Goal: Register for event/course

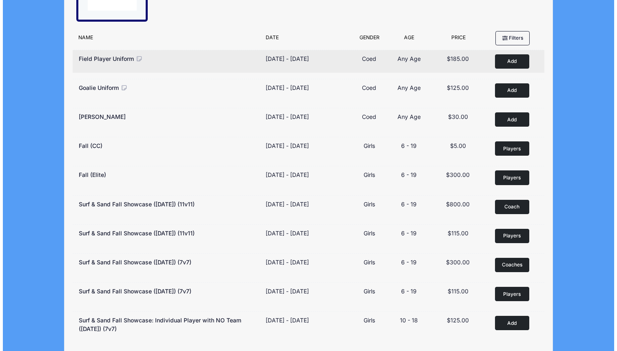
scroll to position [73, 0]
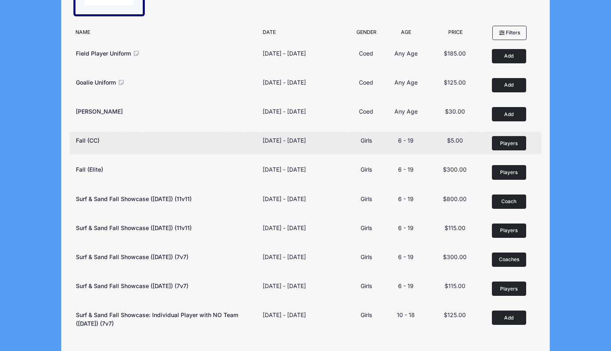
click at [515, 141] on span "Players" at bounding box center [509, 143] width 18 height 7
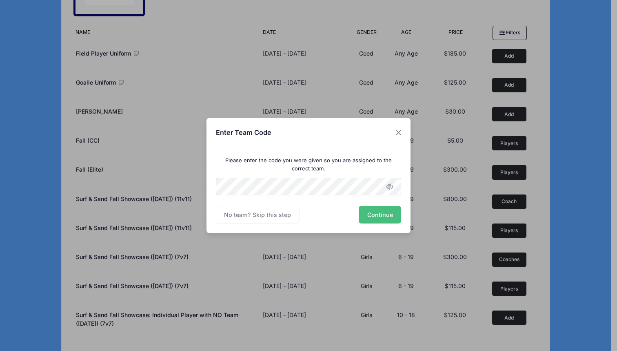
click at [392, 212] on button "Continue" at bounding box center [380, 215] width 42 height 18
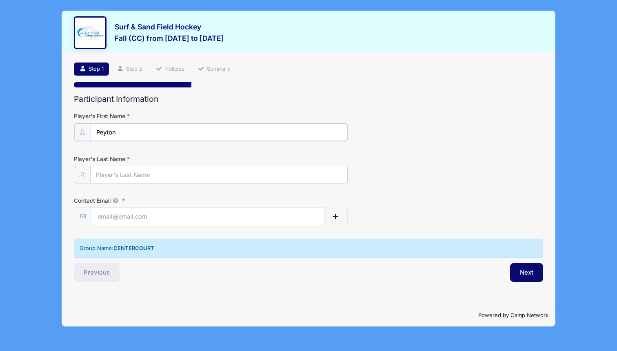
type input "Peyton"
type input "Segear"
click at [206, 225] on div "Participant Information Player's First Name Peyton Player's Last Name Segear Co…" at bounding box center [308, 187] width 469 height 187
type input "[EMAIL_ADDRESS][DOMAIN_NAME]"
click at [511, 280] on div "Step 1 /7 Step 1 Step 2 Policies Summary Participant Information Player's First…" at bounding box center [308, 178] width 493 height 253
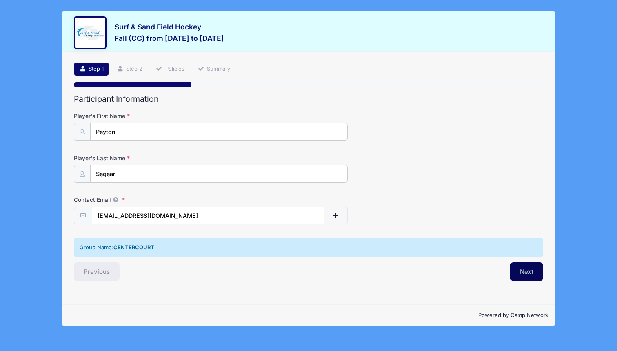
click at [520, 270] on button "Next" at bounding box center [526, 271] width 33 height 19
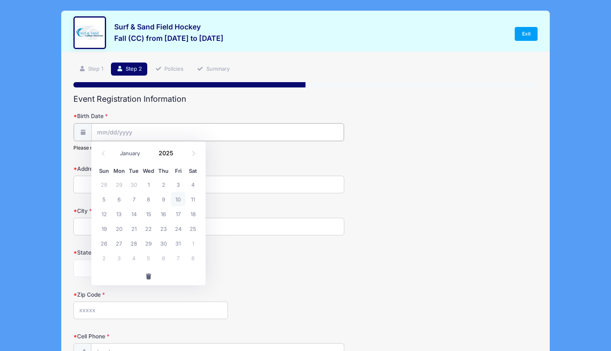
click at [162, 124] on input "Birth Date" at bounding box center [217, 132] width 252 height 18
click at [124, 134] on input "Birth Date" at bounding box center [217, 132] width 252 height 18
click at [177, 154] on span at bounding box center [178, 156] width 6 height 6
click at [166, 152] on input "2023" at bounding box center [168, 153] width 27 height 12
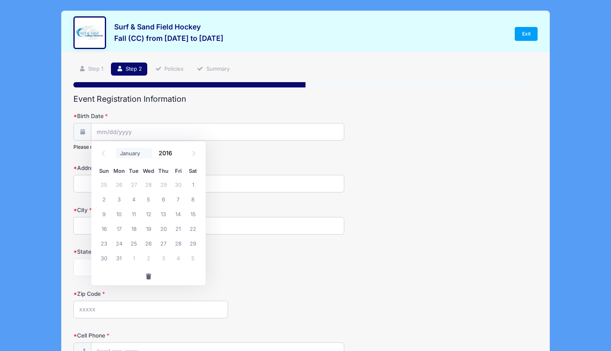
type input "2016"
select select "1"
click at [135, 227] on span "23" at bounding box center [134, 228] width 15 height 15
type input "02/23/2016"
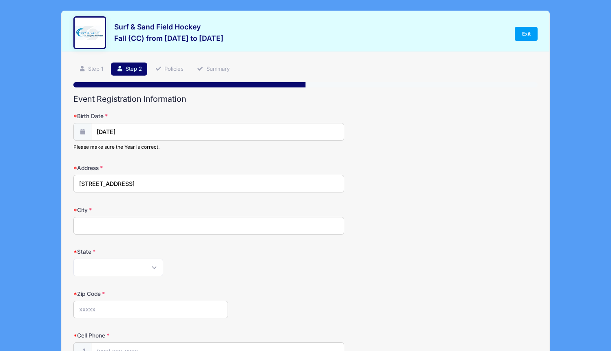
type input "60 Canoe Brook Parkway"
type input "Summit"
select select "NJ"
type input "07901"
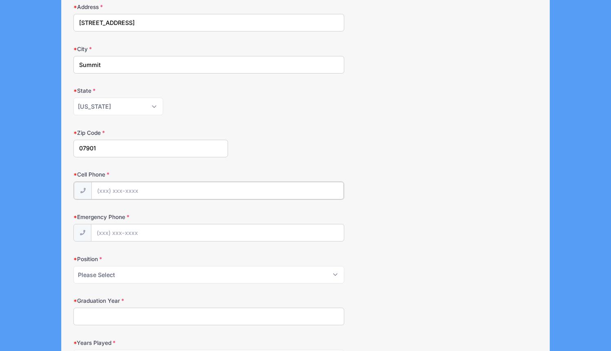
scroll to position [162, 0]
type input "(973) 713-5442"
select select "Midfielder"
click at [244, 236] on input "(908) 403-8174" at bounding box center [217, 231] width 252 height 18
type input "(908) 403-8174"
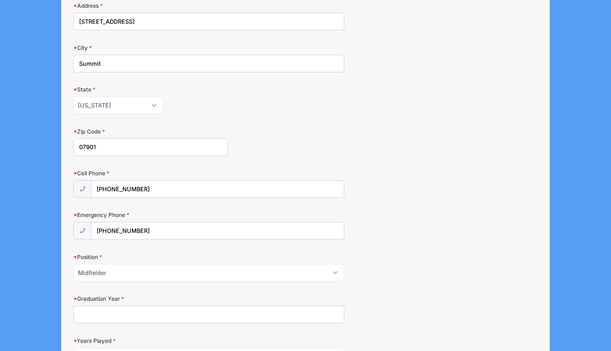
click at [357, 256] on div "Position Please Select Forward Midfielder Fullback Goalie" at bounding box center [305, 267] width 464 height 29
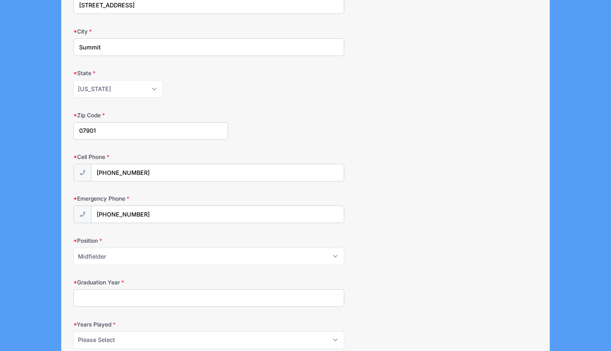
scroll to position [182, 0]
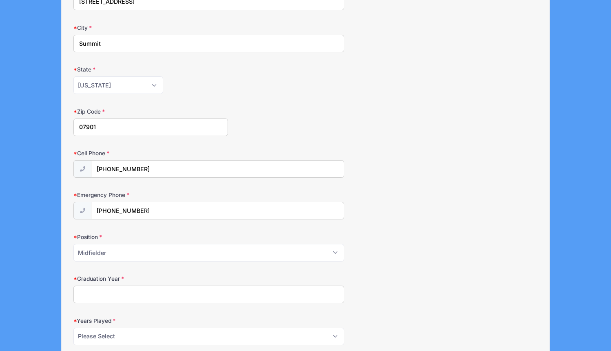
click at [301, 295] on input "Graduation Year" at bounding box center [208, 294] width 271 height 18
type input "2034"
select select "3"
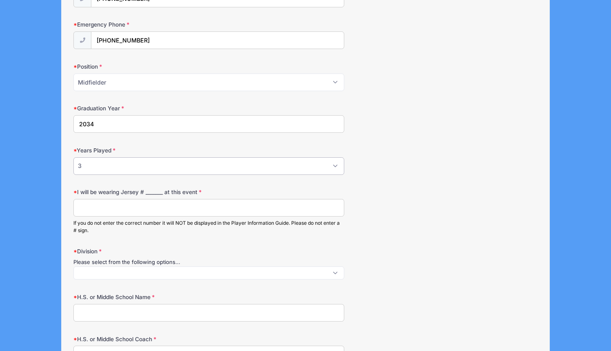
scroll to position [353, 0]
click at [198, 206] on input "I will be wearing Jersey # _______ at this event" at bounding box center [208, 207] width 271 height 18
type input "20"
click at [162, 265] on span at bounding box center [208, 271] width 271 height 13
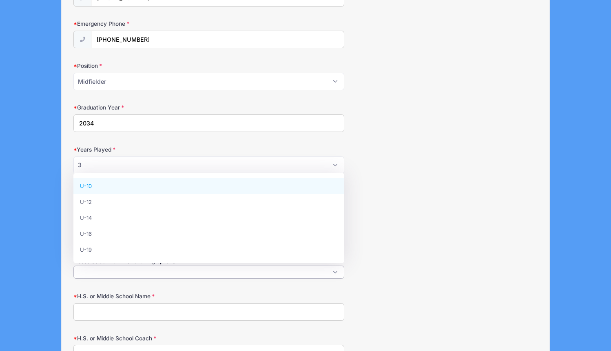
select select "U-10"
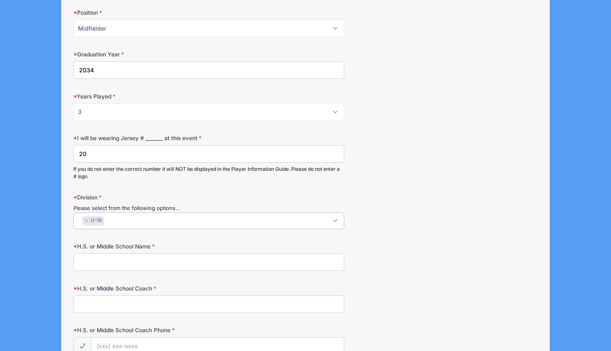
scroll to position [408, 0]
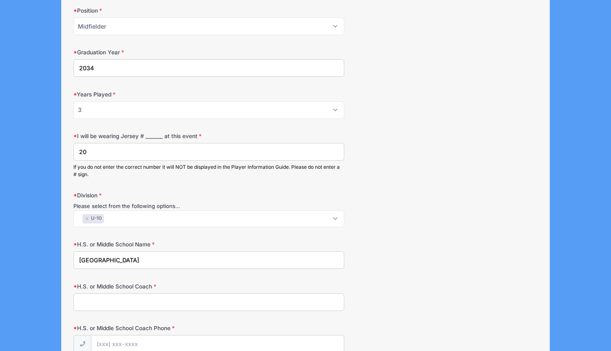
type input "Summit High School"
type input "Not known"
click at [191, 256] on input "Summit High School" at bounding box center [208, 260] width 271 height 18
drag, startPoint x: 191, startPoint y: 256, endPoint x: 58, endPoint y: 251, distance: 133.1
click at [58, 251] on div "Surf & Sand Field Hockey Fall (CC) from 11/16 to 11/16/2025 Exit Step 2 /7 Step…" at bounding box center [305, 208] width 587 height 1232
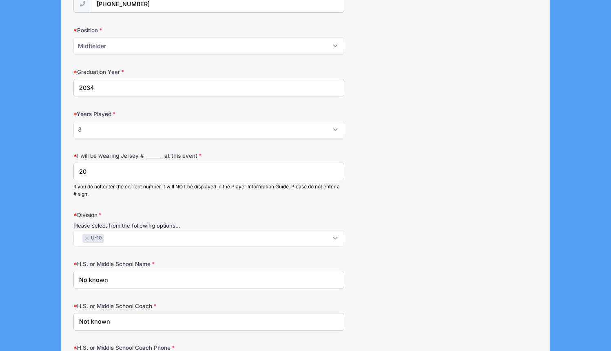
scroll to position [393, 0]
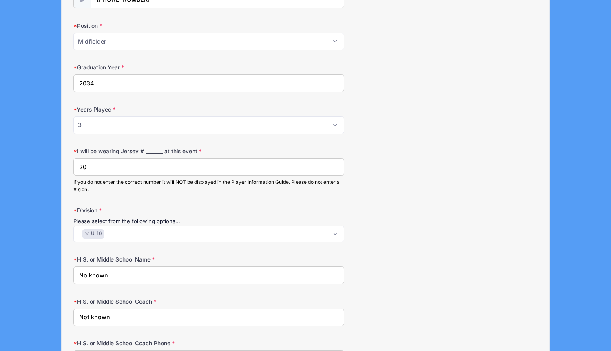
click at [87, 269] on input "No known" at bounding box center [208, 275] width 271 height 18
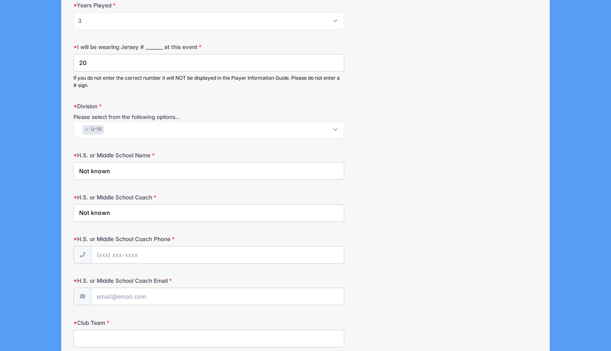
scroll to position [497, 0]
type input "Not known"
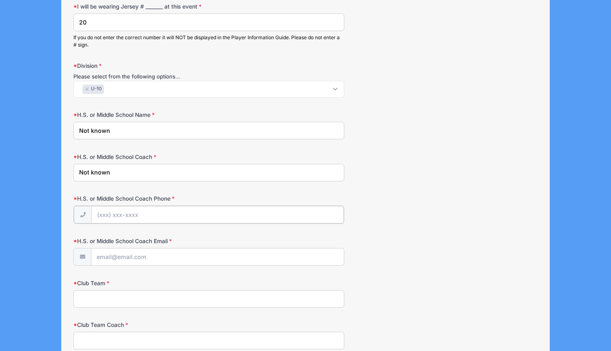
scroll to position [551, 0]
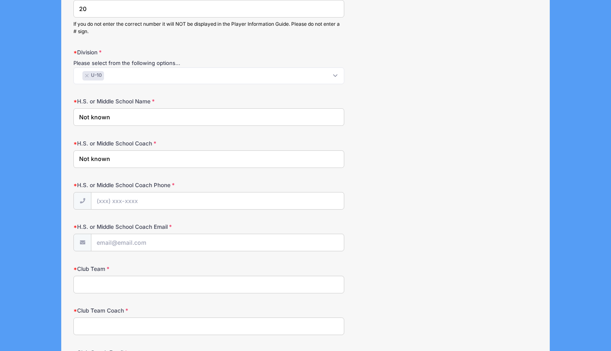
click at [184, 282] on input "Club Team" at bounding box center [208, 284] width 271 height 18
click at [179, 196] on input "H.S. or Middle School Coach Phone" at bounding box center [217, 201] width 252 height 18
type input "(000) 000-0000"
type input "0000000000"
click at [151, 279] on input "Club Team" at bounding box center [208, 284] width 271 height 18
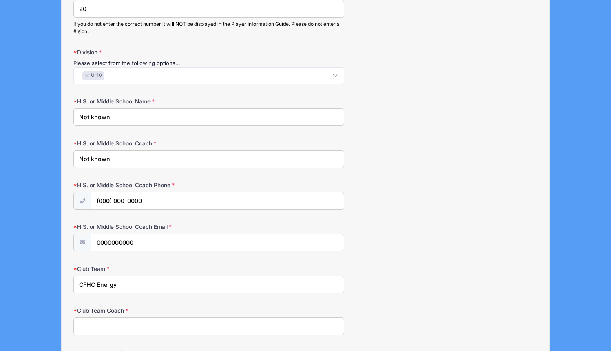
type input "CFHC Energy"
click at [131, 317] on input "Club Team Coach" at bounding box center [208, 326] width 271 height 18
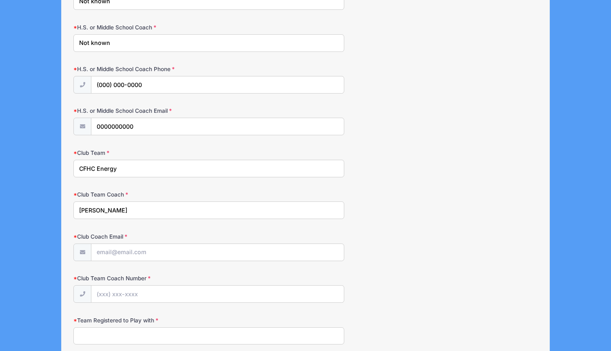
scroll to position [668, 0]
type input "Jessica Gatti"
type input "jgatti@centercourtclub.com"
click at [141, 294] on input "Club Team Coach Number" at bounding box center [217, 293] width 252 height 18
type input "(973) 986-2608"
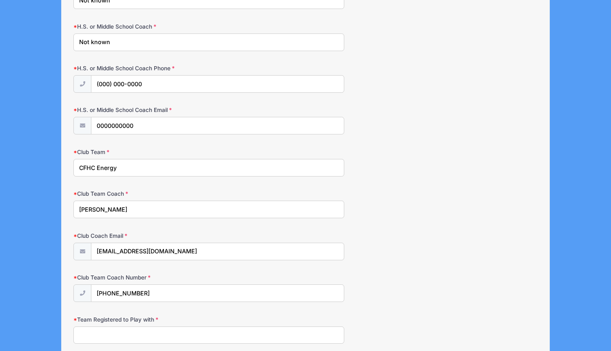
click at [159, 326] on input "Team Registered to Play with" at bounding box center [208, 335] width 271 height 18
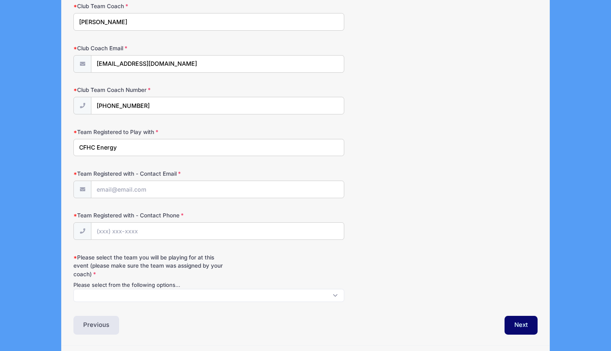
scroll to position [864, 0]
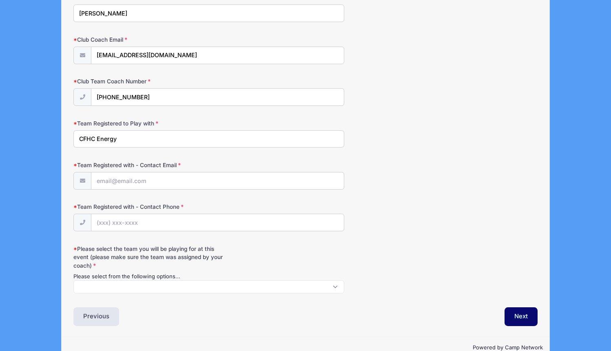
type input "CFHC Energy"
type input "Jgatti@centercourtclub@centercourtclub.com"
drag, startPoint x: 149, startPoint y: 89, endPoint x: 94, endPoint y: 89, distance: 55.1
click at [94, 89] on input "(973) 986-2608" at bounding box center [217, 98] width 252 height 18
paste input "(973) 986-2608"
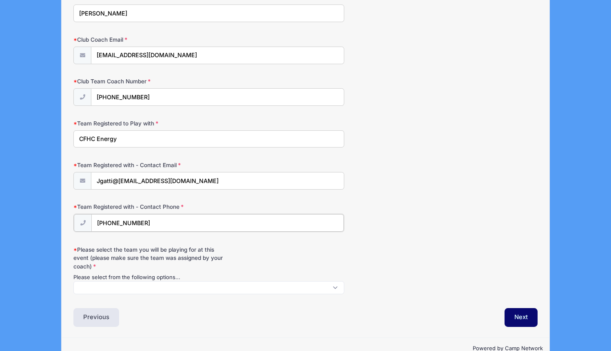
type input "(973) 986-2608"
drag, startPoint x: 162, startPoint y: 174, endPoint x: 115, endPoint y: 172, distance: 47.4
click at [115, 173] on input "Jgatti@centercourtclub@centercourtclub.com" at bounding box center [217, 181] width 252 height 18
type input "Jgatti@centercourtclub.com"
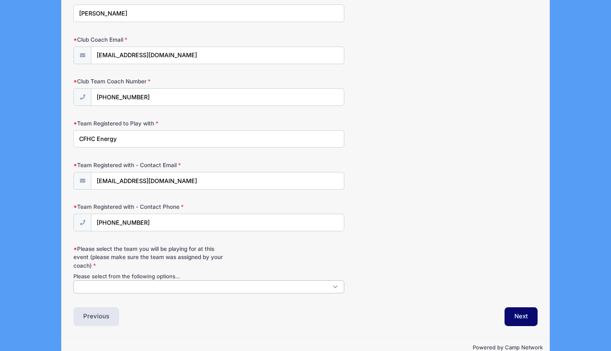
click at [121, 285] on span at bounding box center [208, 286] width 271 height 13
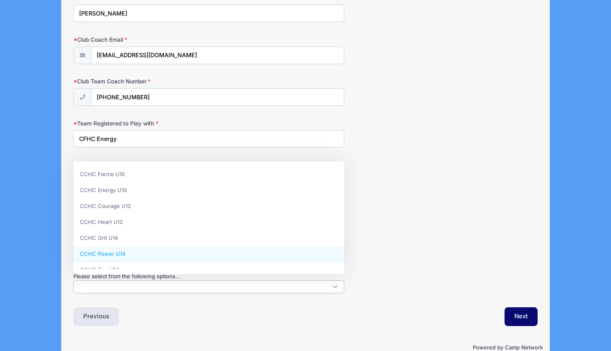
scroll to position [0, 0]
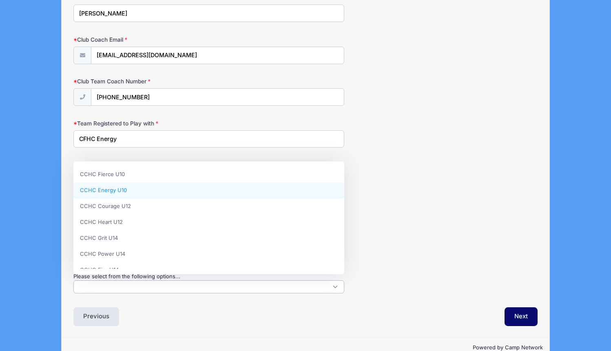
select select "CCHC Energy U10"
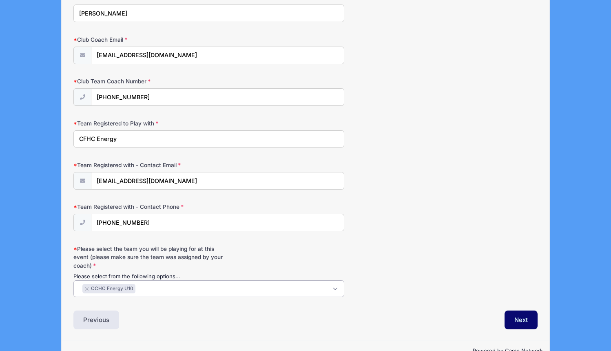
click at [170, 285] on span "× CCHC Energy U10" at bounding box center [208, 288] width 271 height 17
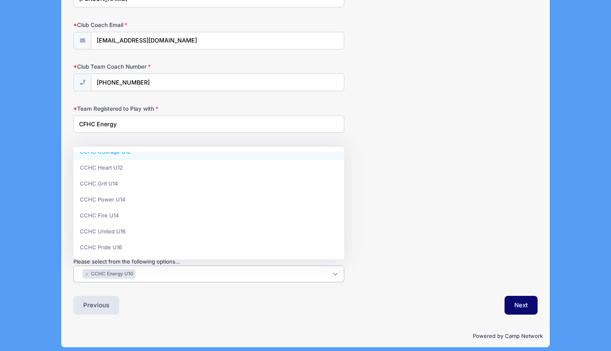
scroll to position [0, 0]
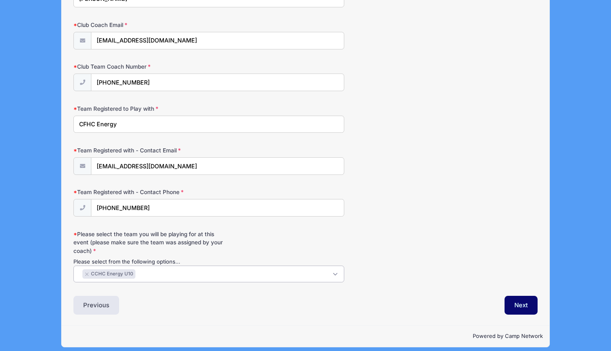
click at [373, 207] on div "Team Registered with - Contact Phone (973) 986-2608" at bounding box center [305, 202] width 464 height 29
click at [523, 297] on button "Next" at bounding box center [521, 304] width 33 height 19
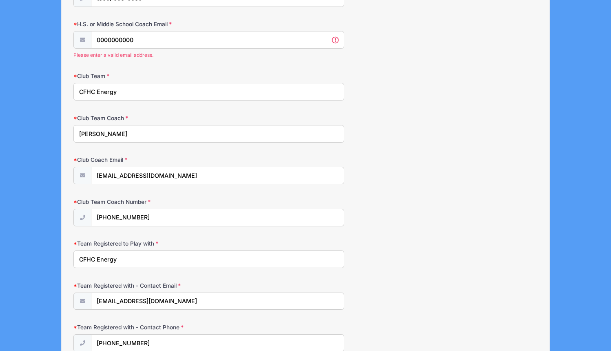
scroll to position [727, 0]
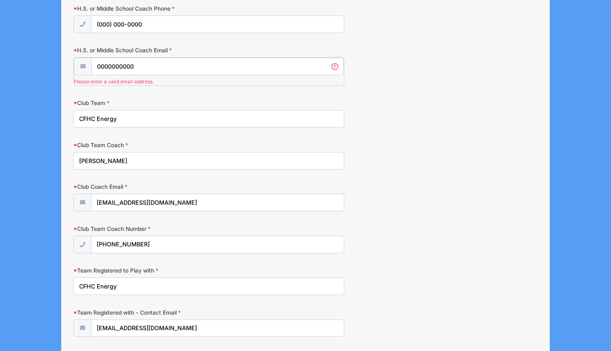
drag, startPoint x: 179, startPoint y: 67, endPoint x: 73, endPoint y: 42, distance: 108.6
click at [73, 46] on div "H.S. or Middle School Coach Email 0000000000 Please enter a valid email address." at bounding box center [305, 65] width 464 height 39
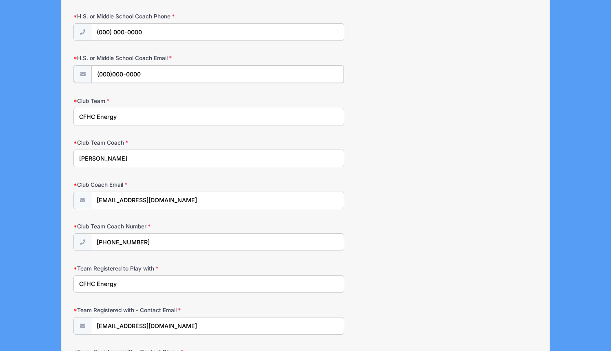
scroll to position [714, 0]
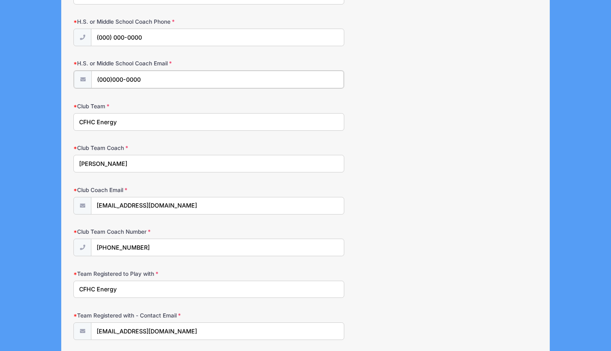
click at [114, 73] on input "(000)000-0000" at bounding box center [217, 80] width 252 height 18
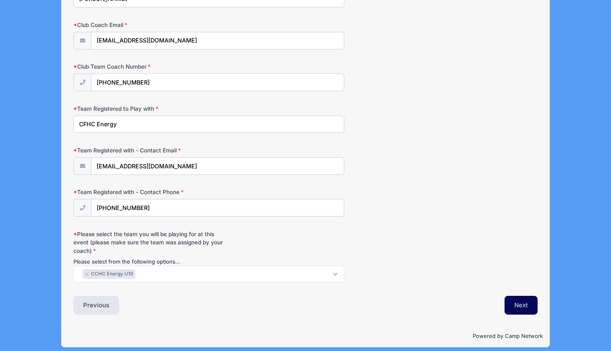
type input "(000) 000-0000"
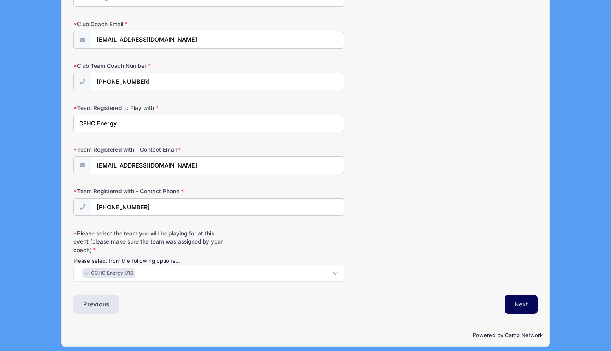
scroll to position [878, 0]
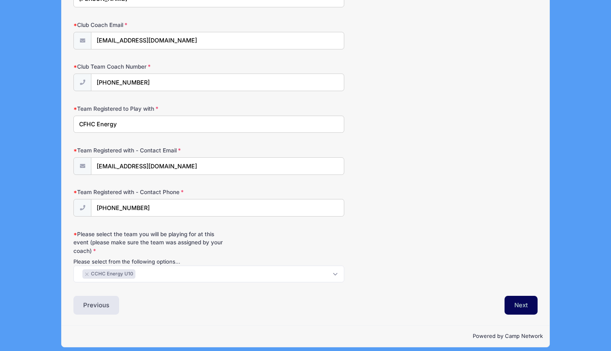
click at [525, 303] on button "Next" at bounding box center [521, 304] width 33 height 19
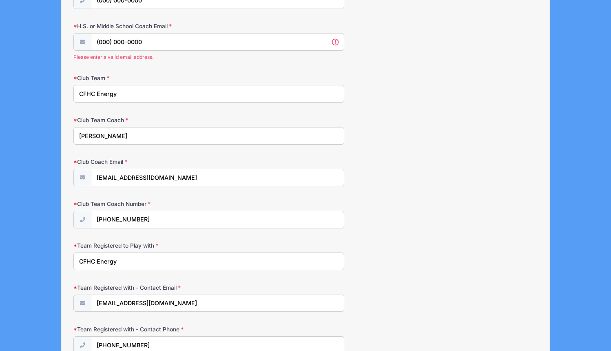
scroll to position [727, 0]
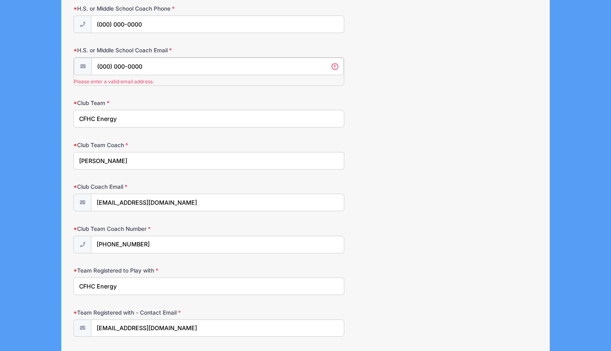
click at [173, 60] on input "(000) 000-0000" at bounding box center [217, 67] width 252 height 18
drag, startPoint x: 173, startPoint y: 60, endPoint x: 75, endPoint y: 56, distance: 98.4
click at [75, 57] on div "(000) 000-0000 Please enter a valid email address." at bounding box center [208, 71] width 271 height 28
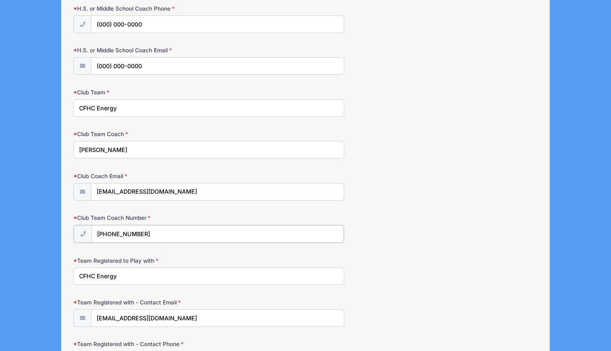
drag, startPoint x: 152, startPoint y: 241, endPoint x: 96, endPoint y: 227, distance: 57.1
click at [96, 227] on input "(973) 986-2608" at bounding box center [217, 234] width 252 height 18
drag, startPoint x: 147, startPoint y: 62, endPoint x: 97, endPoint y: 58, distance: 50.7
click at [97, 58] on input "(000) 000-0000" at bounding box center [217, 67] width 252 height 18
paste input "(973) 986-2608"
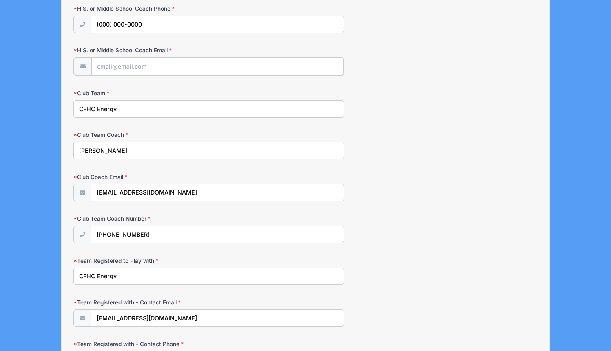
type input "(973) 986-2608"
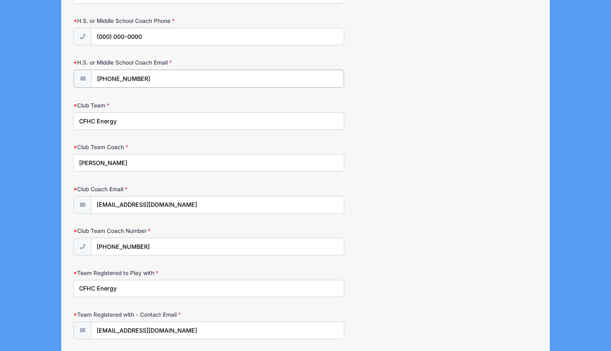
scroll to position [697, 0]
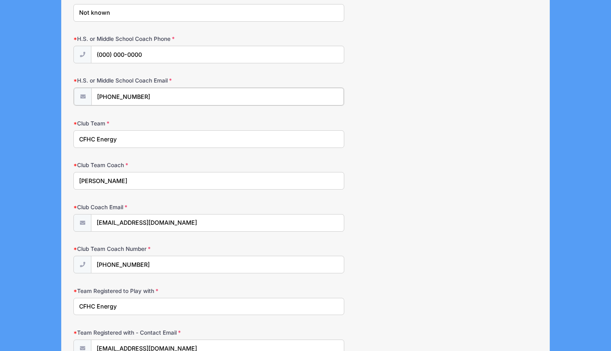
drag, startPoint x: 154, startPoint y: 87, endPoint x: 153, endPoint y: 92, distance: 5.0
click at [153, 92] on input "(973) 986-2608" at bounding box center [217, 97] width 252 height 18
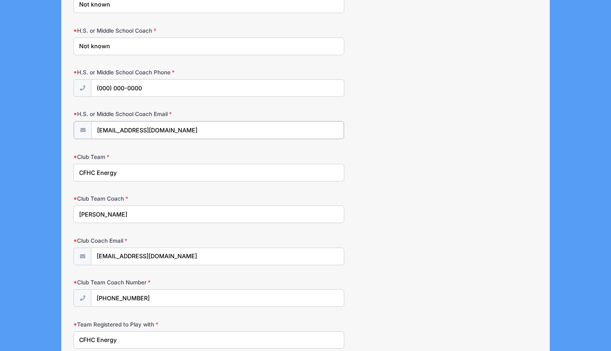
scroll to position [652, 0]
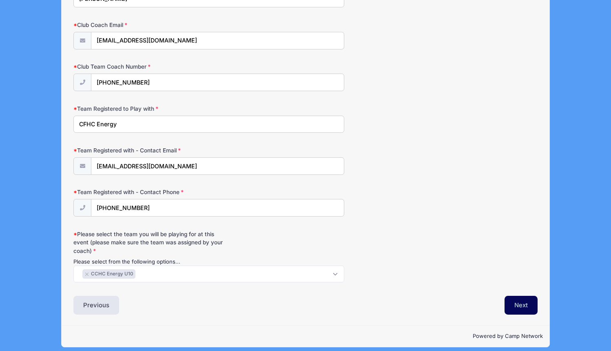
type input "jgatti@centercourtclub.com"
click at [523, 300] on button "Next" at bounding box center [521, 304] width 33 height 19
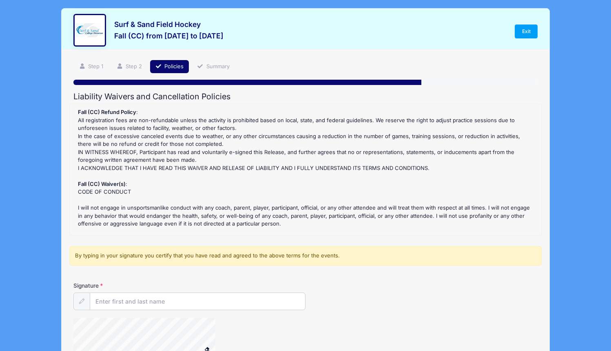
scroll to position [0, 0]
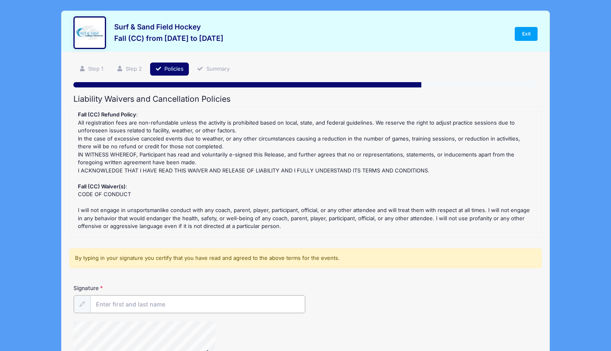
click at [140, 302] on input "Signature" at bounding box center [197, 304] width 215 height 18
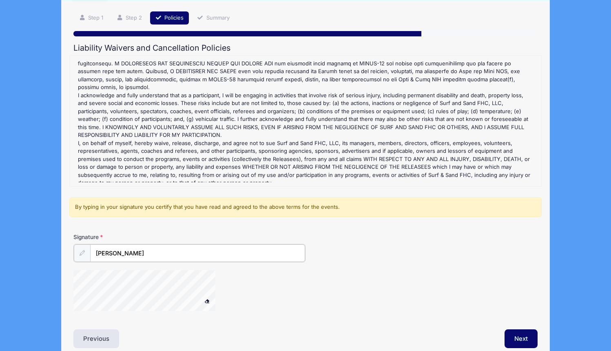
scroll to position [374, 0]
type input "Lainey Segear"
click at [524, 338] on button "Next" at bounding box center [521, 337] width 33 height 19
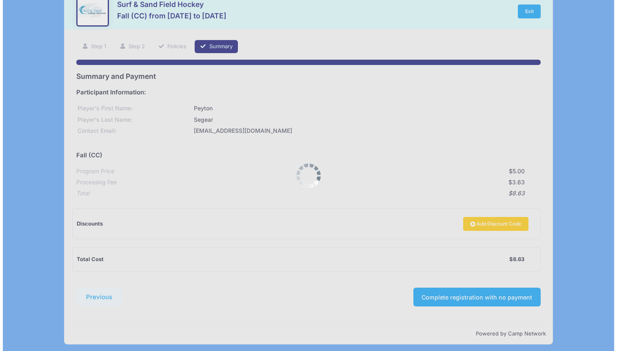
scroll to position [0, 0]
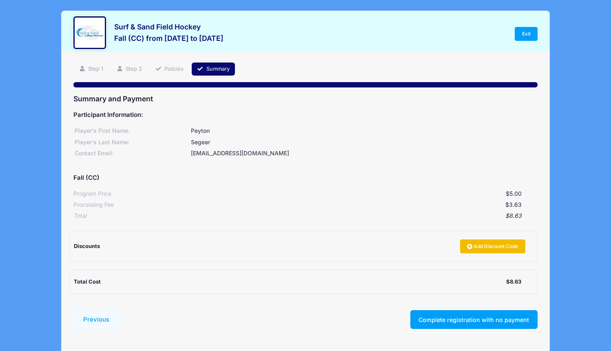
click at [486, 246] on link "Add Discount Code" at bounding box center [492, 246] width 65 height 14
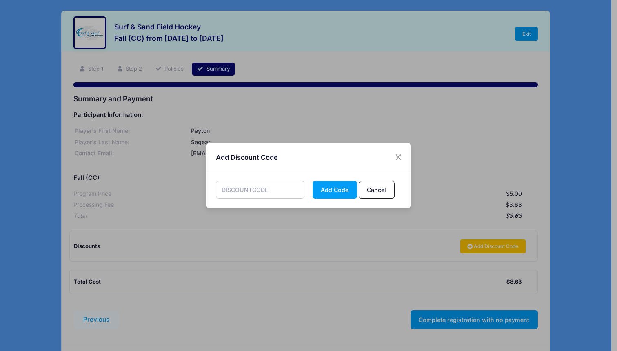
click at [270, 181] on input "text" at bounding box center [260, 190] width 89 height 18
type input "b29c09"
click at [342, 191] on button "Add Code" at bounding box center [335, 190] width 44 height 18
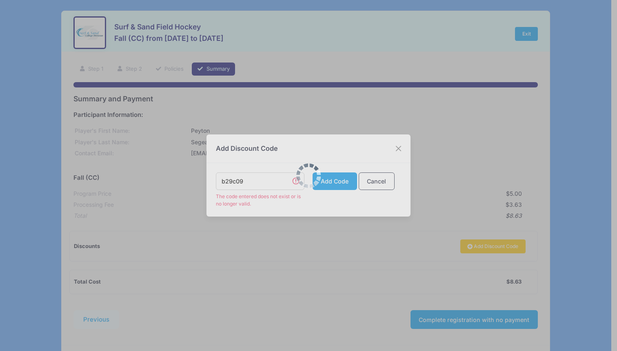
scroll to position [22, 0]
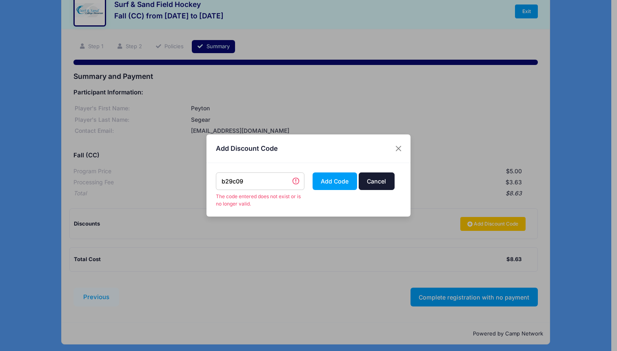
click at [369, 186] on button "Cancel" at bounding box center [377, 181] width 36 height 18
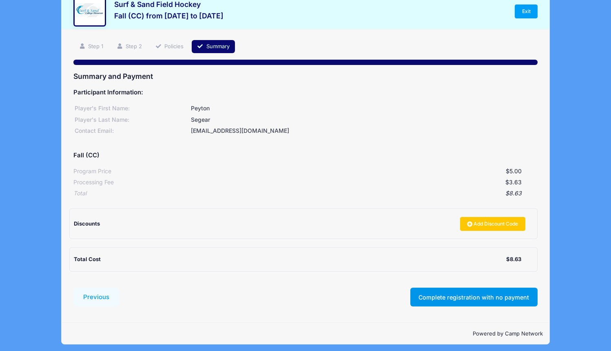
click at [460, 295] on button "Complete registration with no payment" at bounding box center [474, 296] width 127 height 19
